Goal: Task Accomplishment & Management: Manage account settings

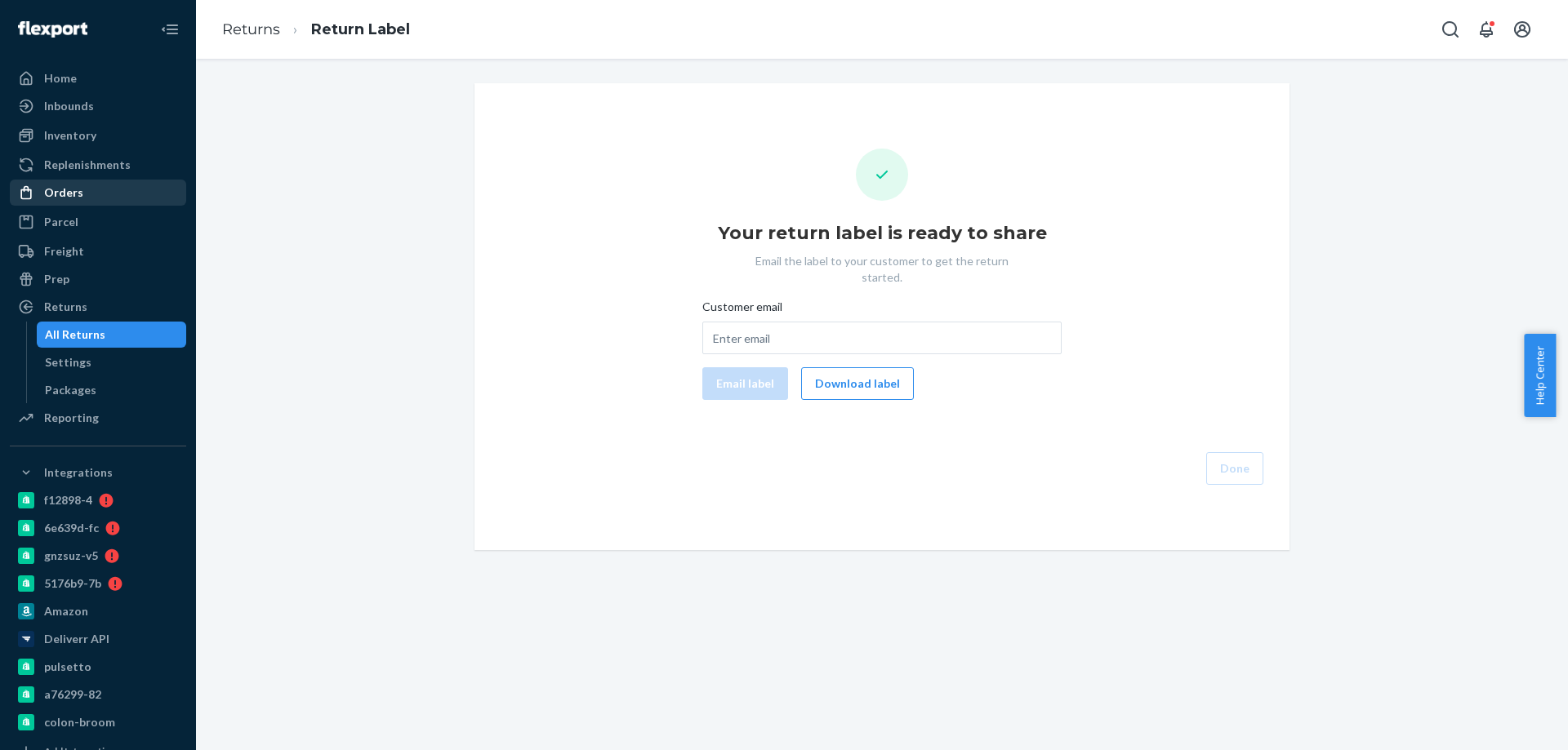
click at [56, 200] on div "Orders" at bounding box center [63, 193] width 40 height 17
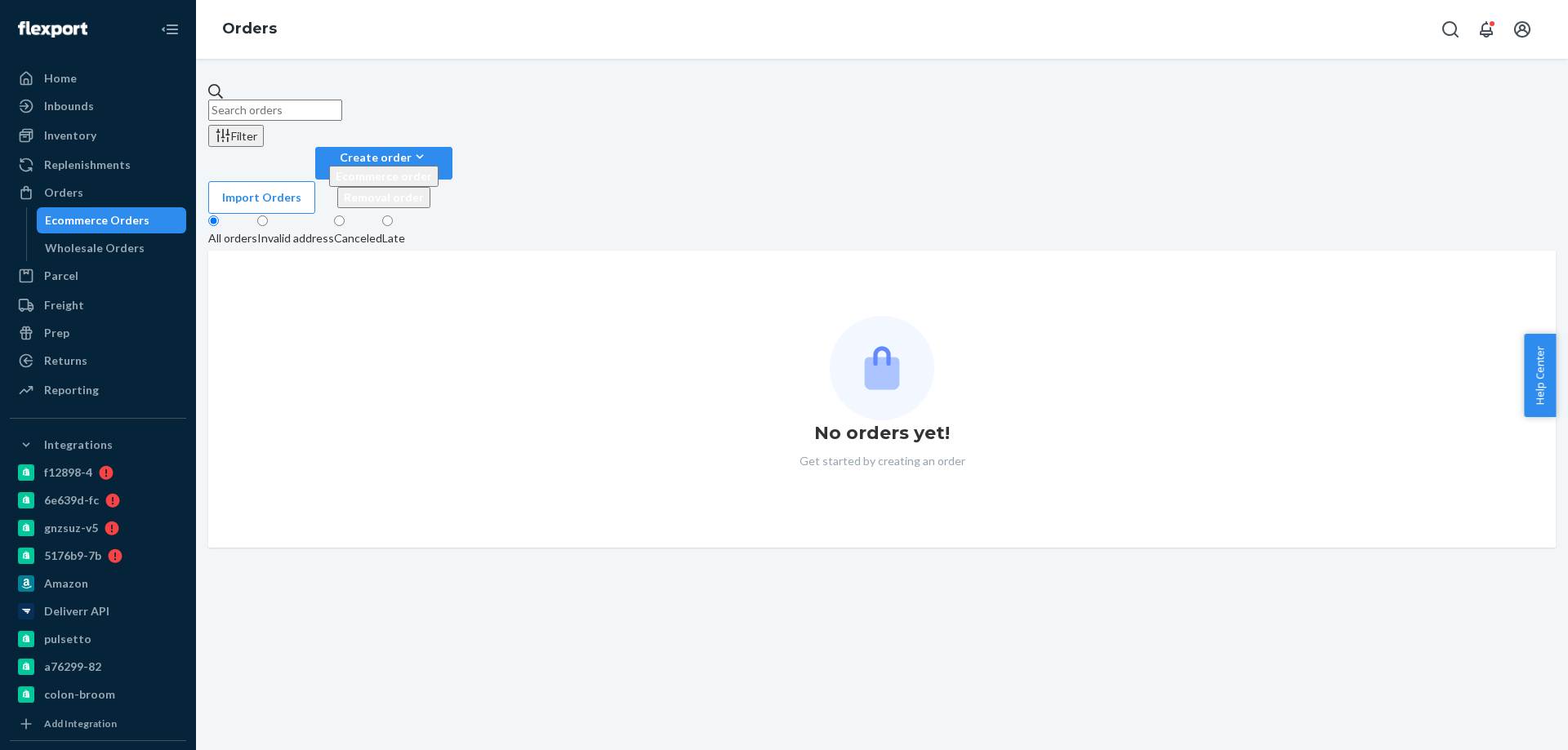
click at [295, 115] on input "text" at bounding box center [276, 110] width 134 height 21
paste input "2757132"
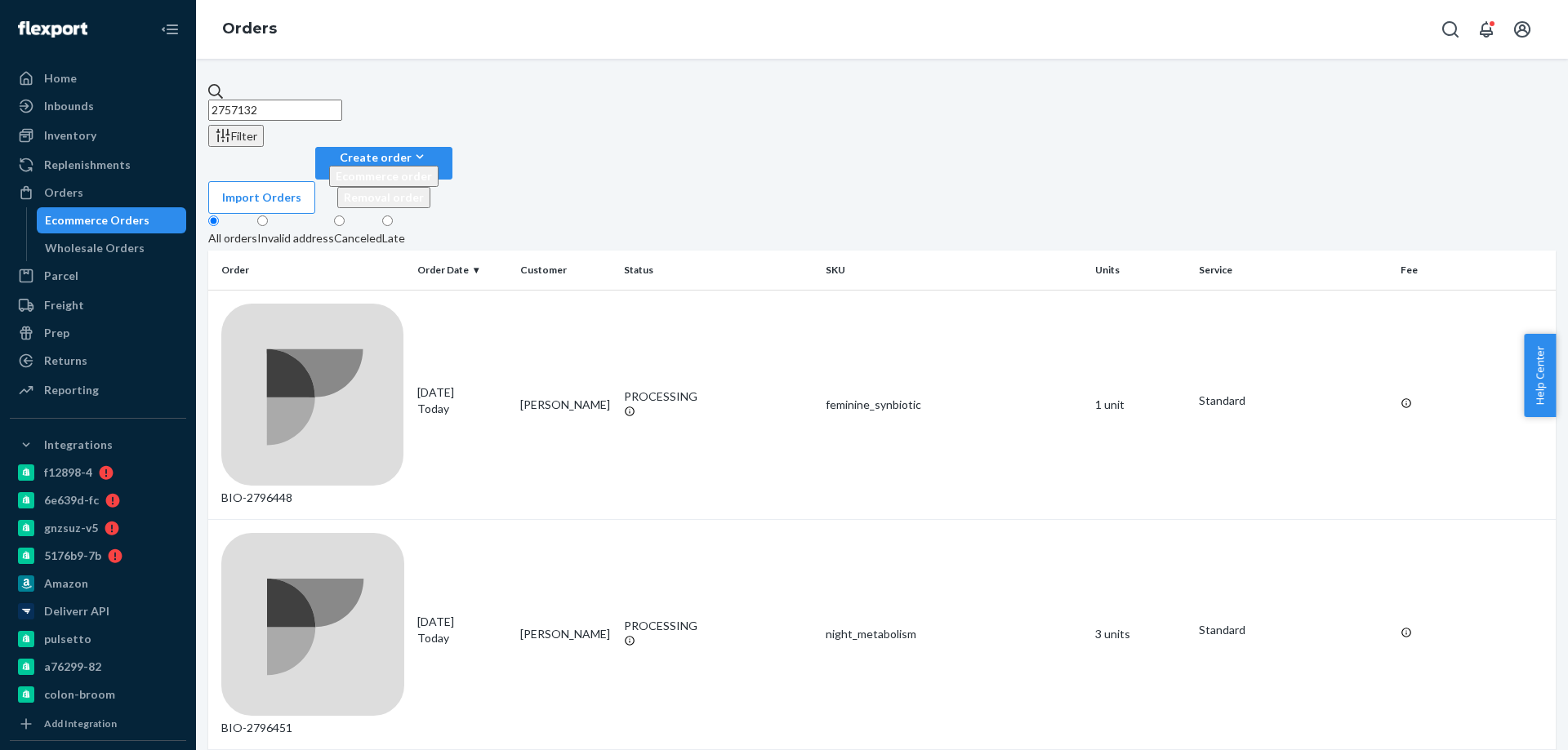
click at [322, 113] on input "2757132" at bounding box center [276, 110] width 134 height 21
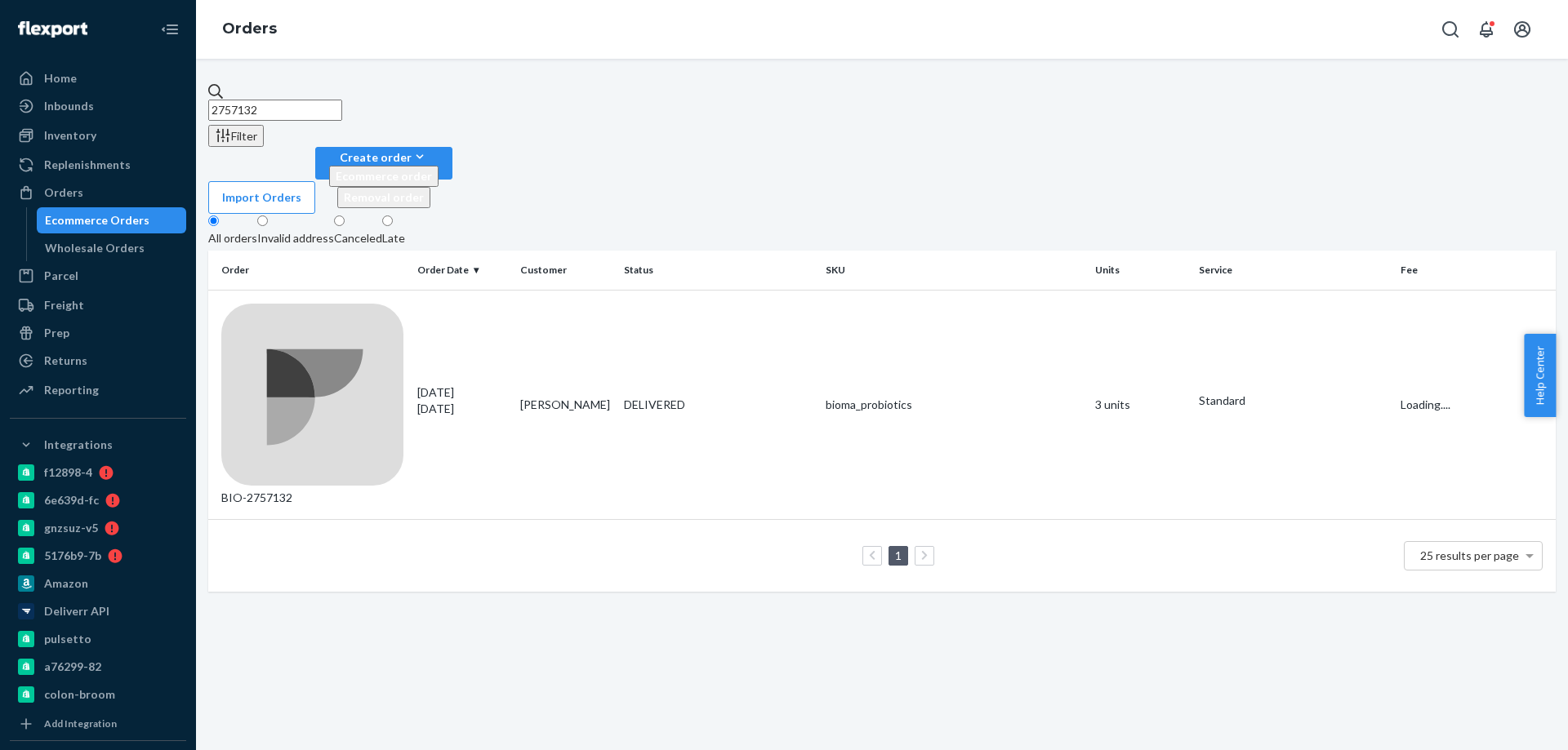
type input "2757132"
click at [386, 290] on td "BIO-2757132" at bounding box center [310, 405] width 202 height 231
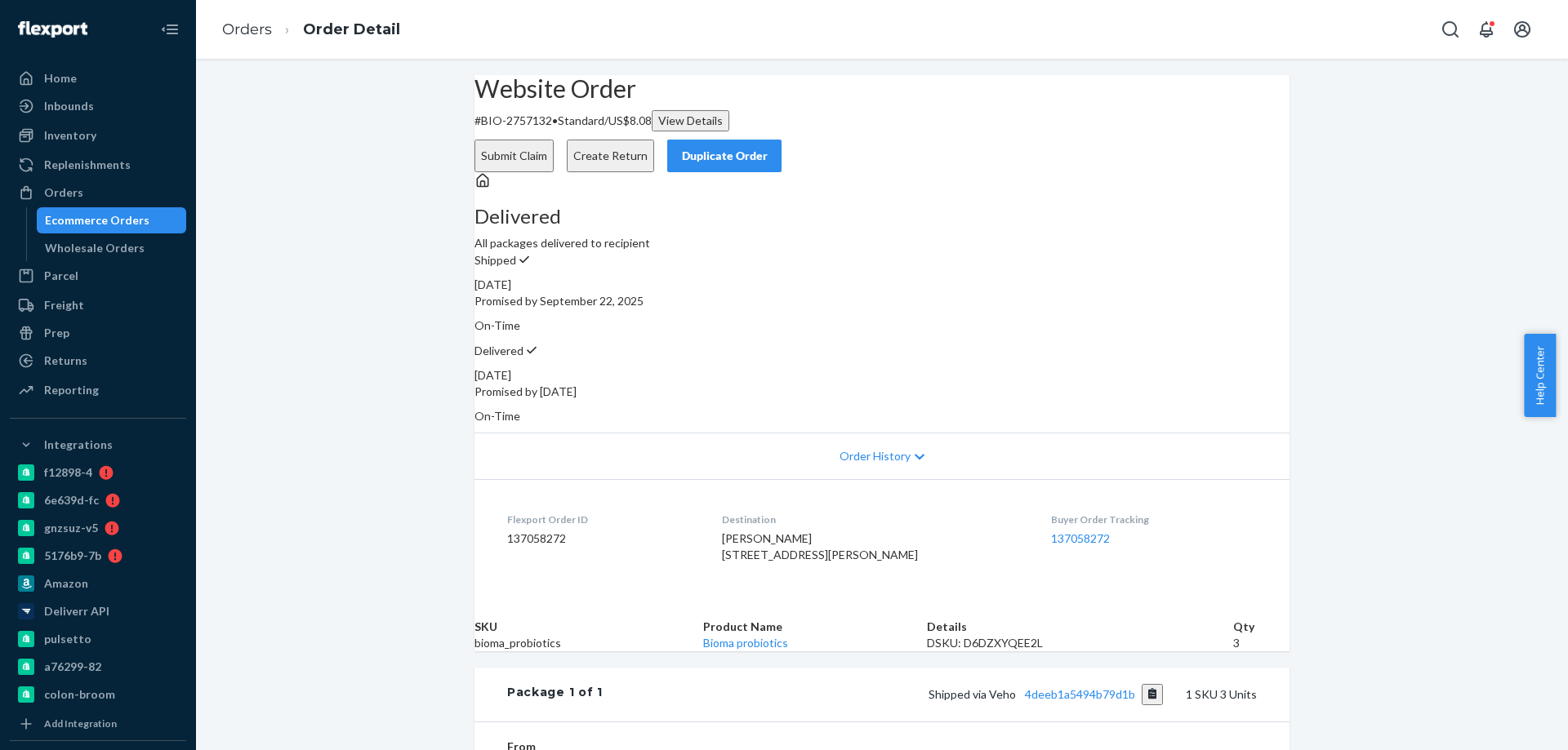
click at [654, 140] on button "Create Return" at bounding box center [610, 156] width 87 height 33
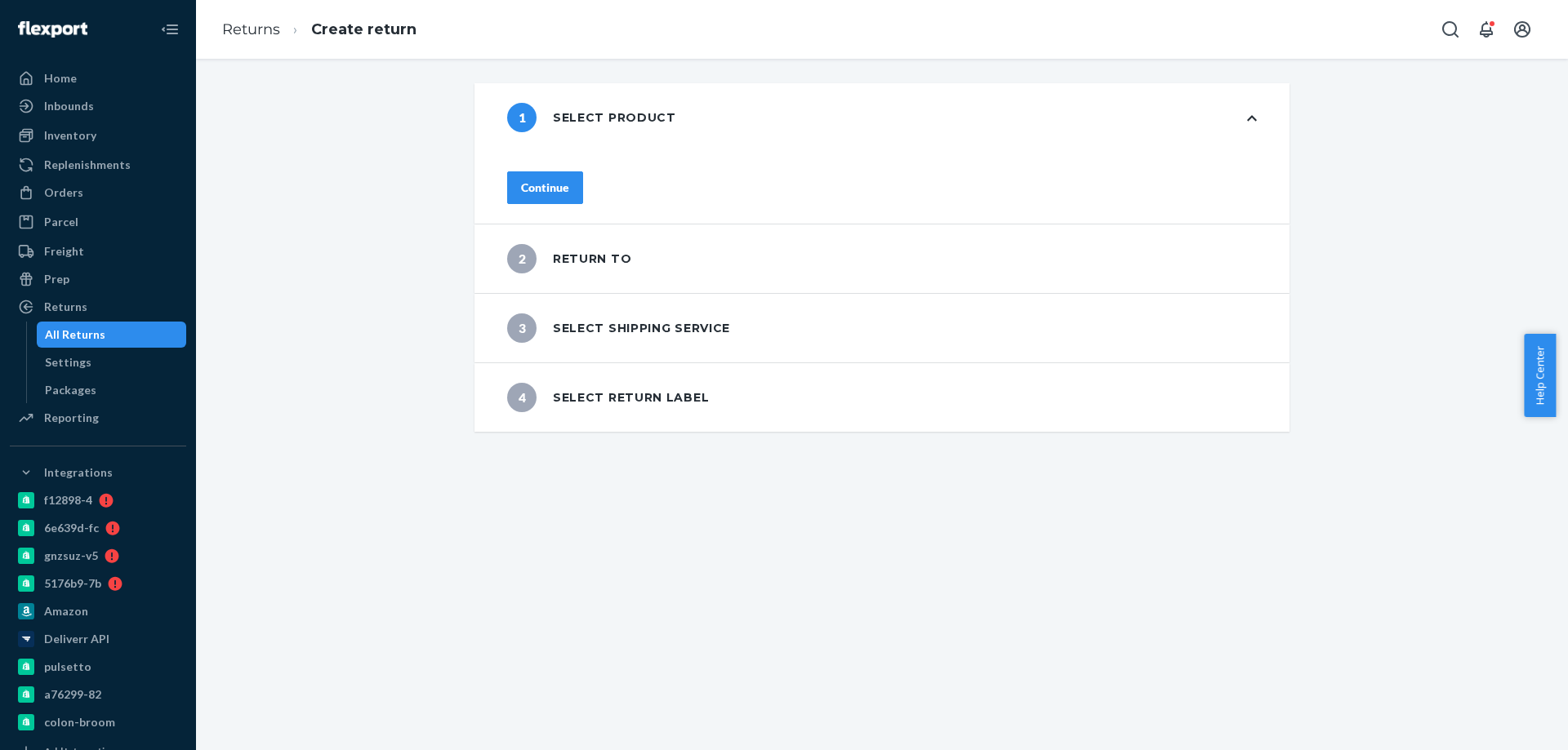
click at [567, 195] on button "Continue" at bounding box center [545, 188] width 76 height 33
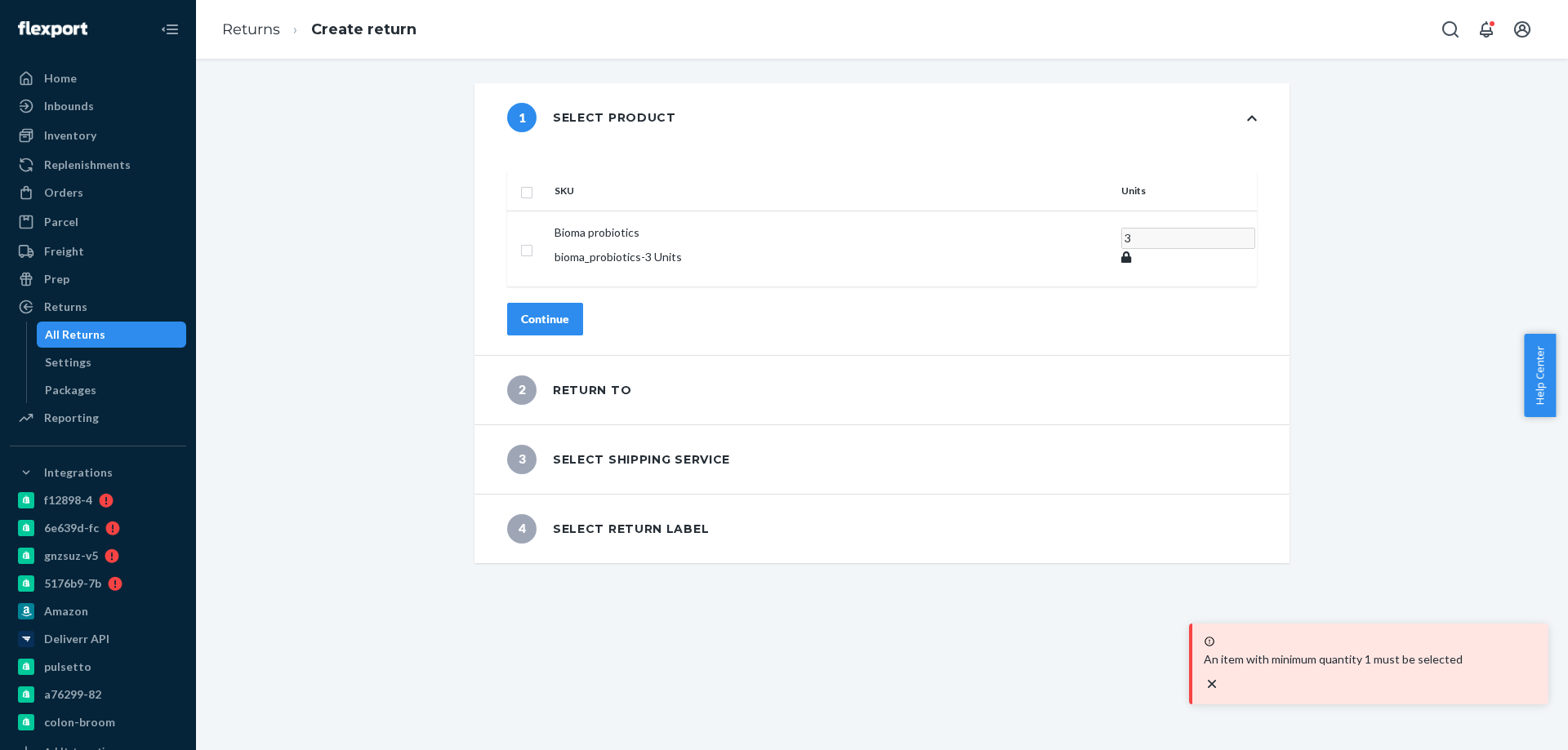
click at [534, 182] on input "checkbox" at bounding box center [526, 190] width 13 height 17
checkbox input "true"
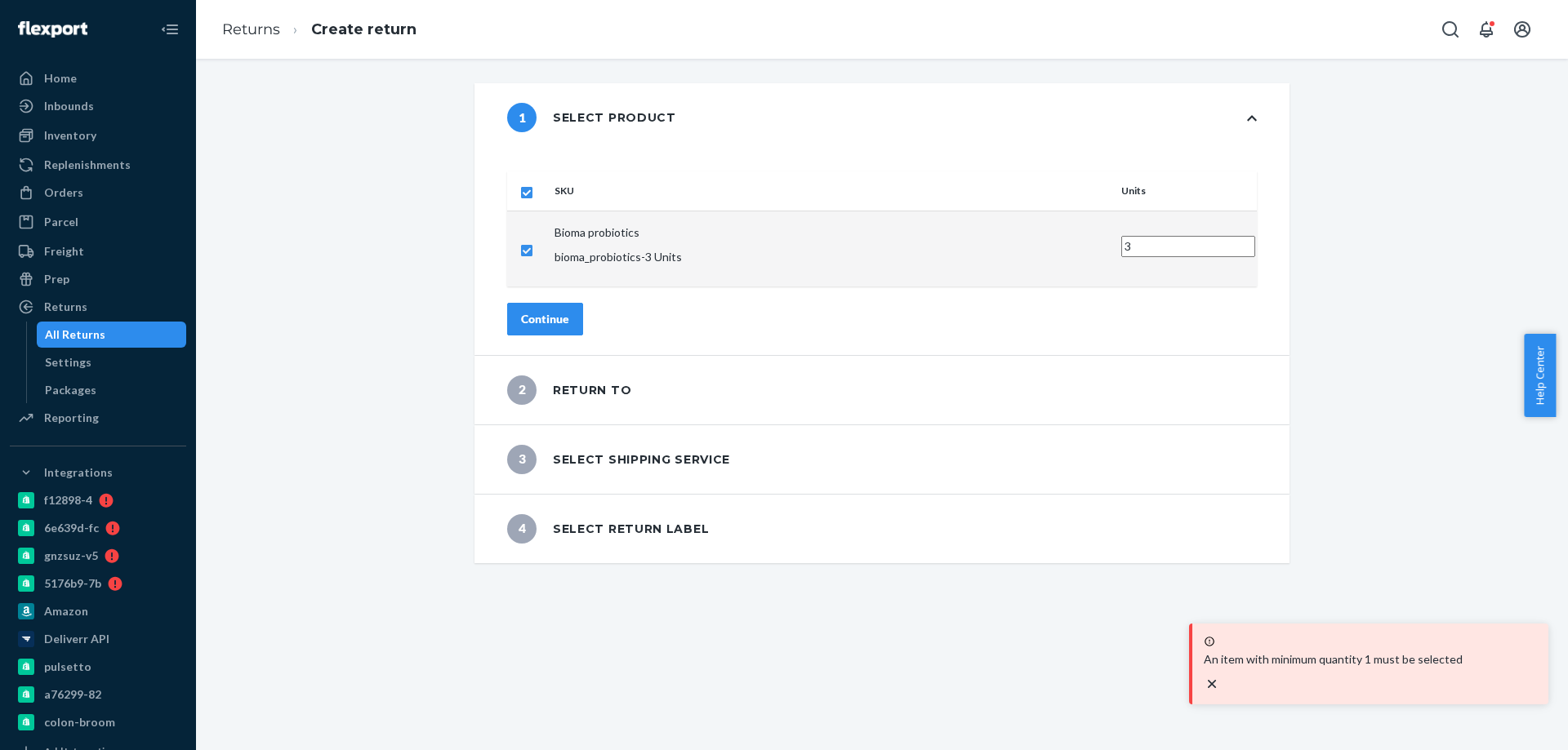
click at [569, 311] on div "Continue" at bounding box center [545, 319] width 48 height 17
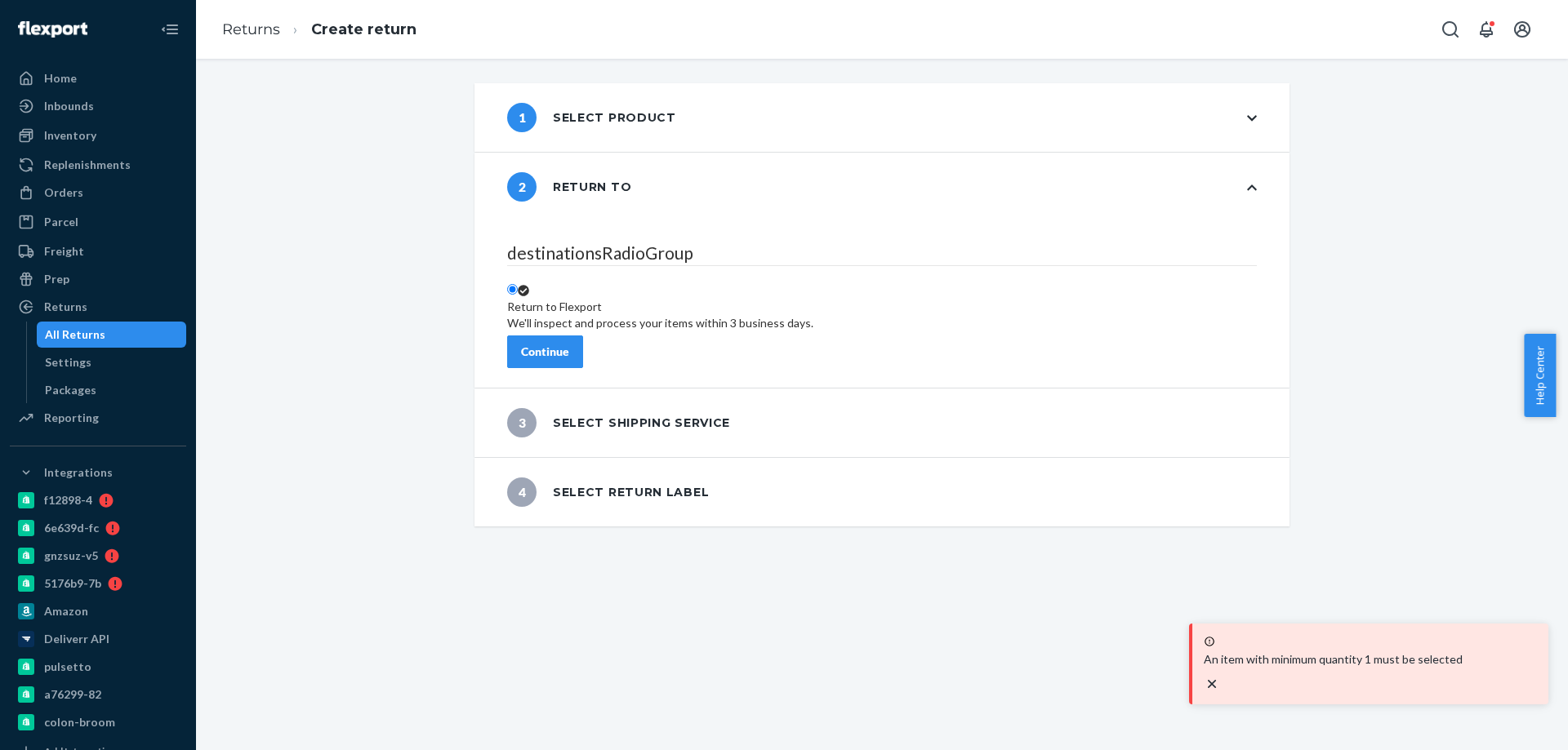
click at [569, 343] on div "Continue" at bounding box center [545, 351] width 48 height 17
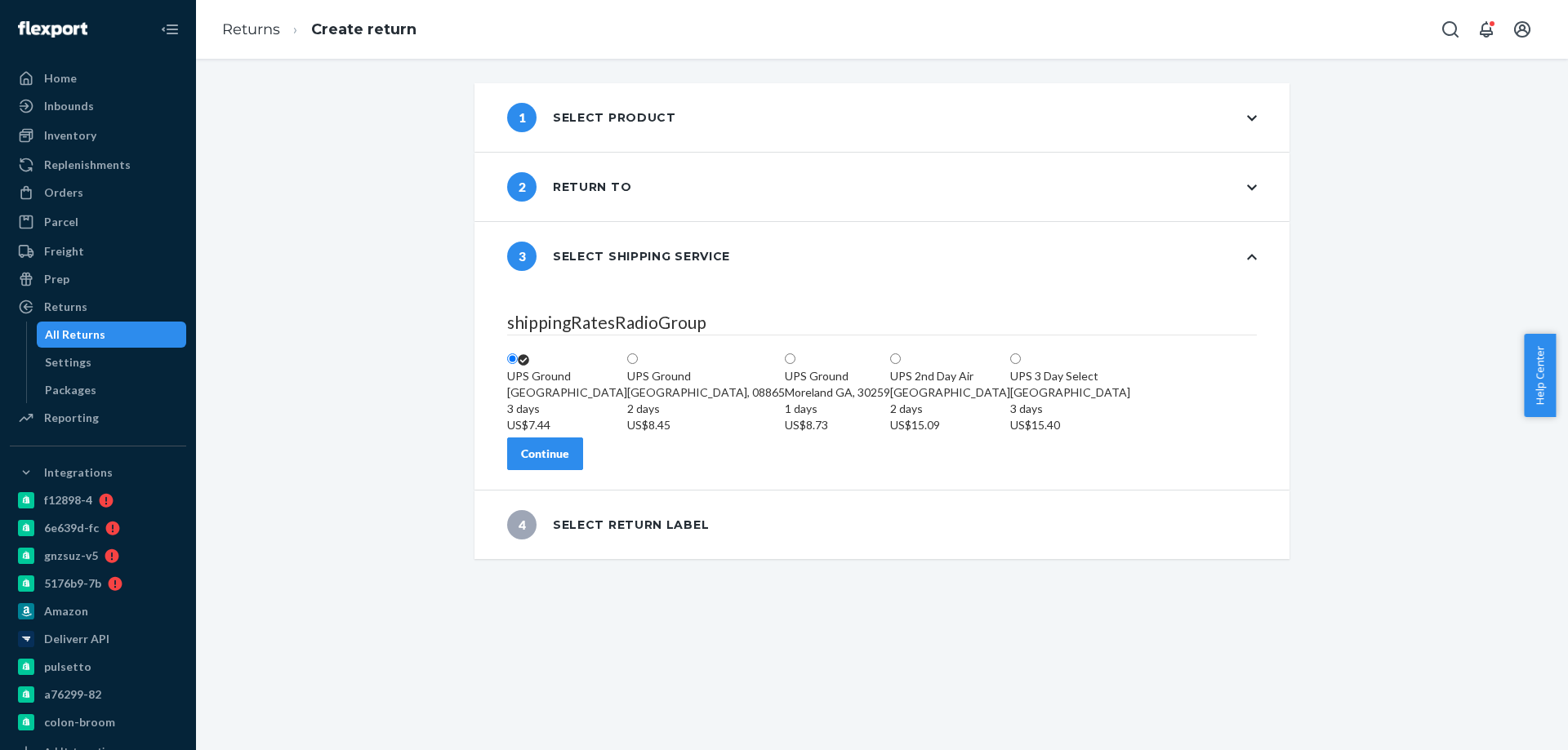
click at [569, 462] on div "Continue" at bounding box center [545, 453] width 48 height 17
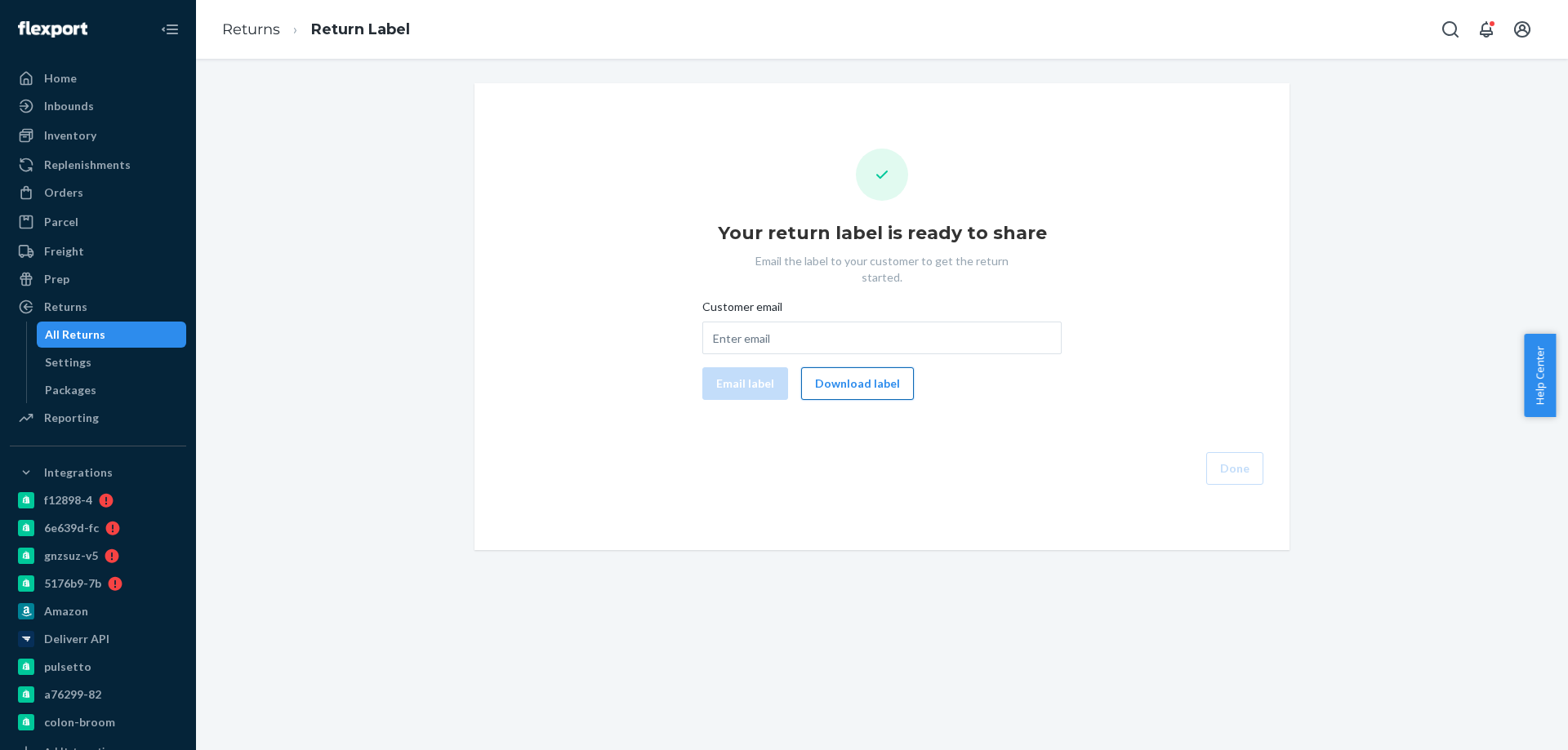
click at [834, 368] on button "Download label" at bounding box center [858, 383] width 113 height 33
click at [64, 186] on div "Orders" at bounding box center [63, 193] width 40 height 17
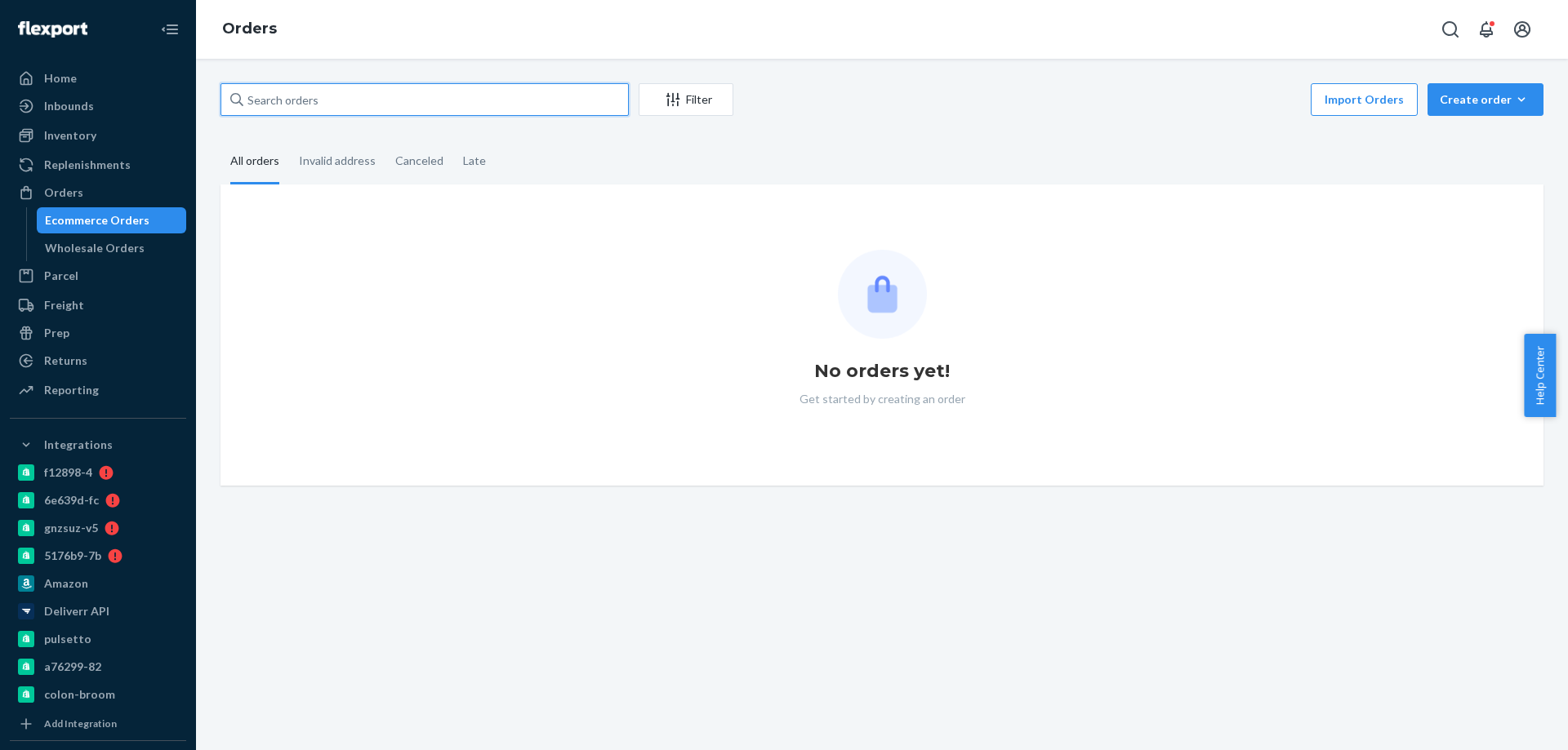
click at [325, 107] on input "text" at bounding box center [424, 99] width 409 height 33
paste input "2778030"
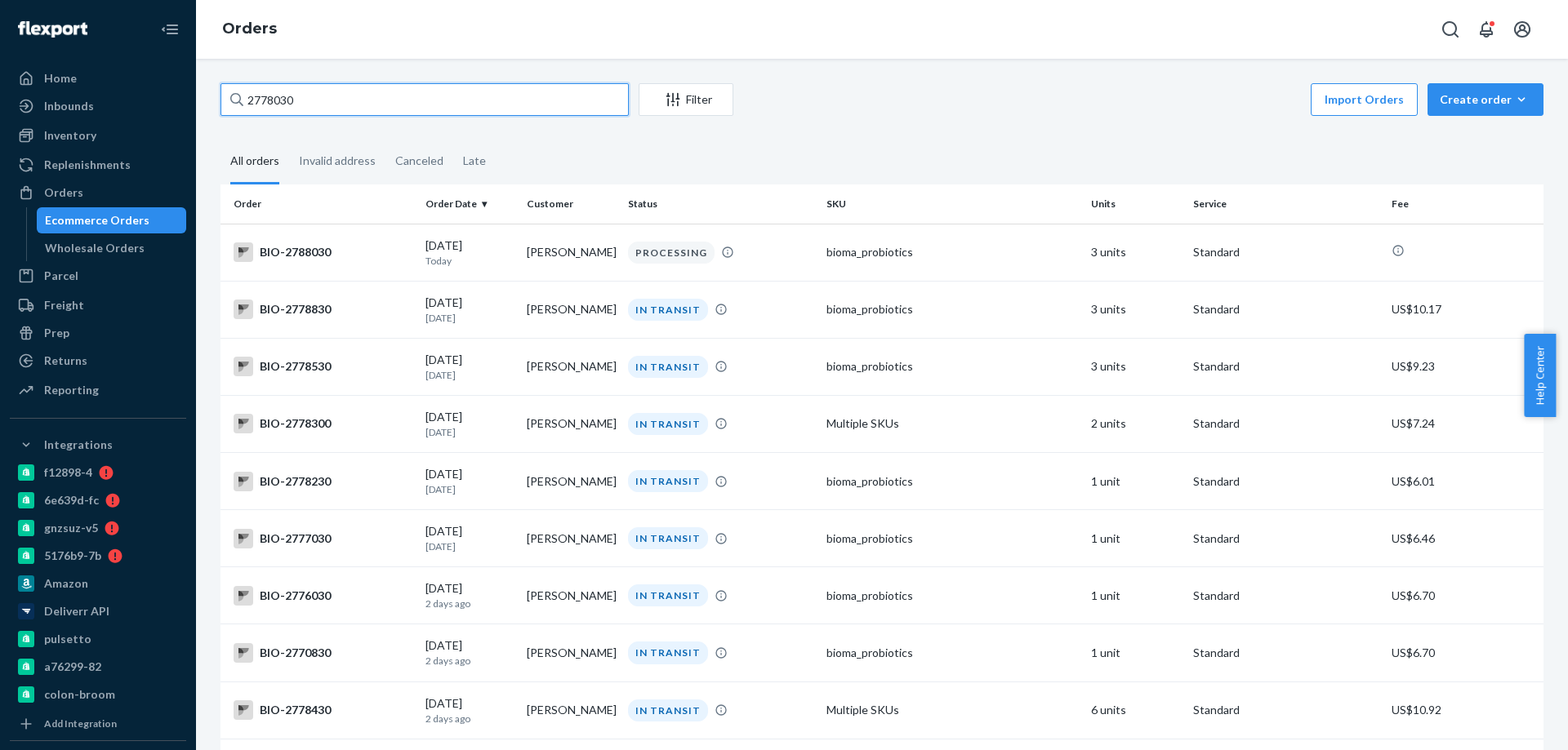
type input "2778030"
